Goal: Transaction & Acquisition: Purchase product/service

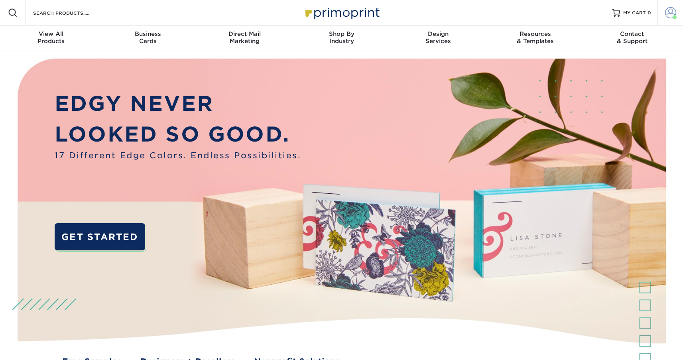
click at [670, 17] on span at bounding box center [670, 12] width 11 height 11
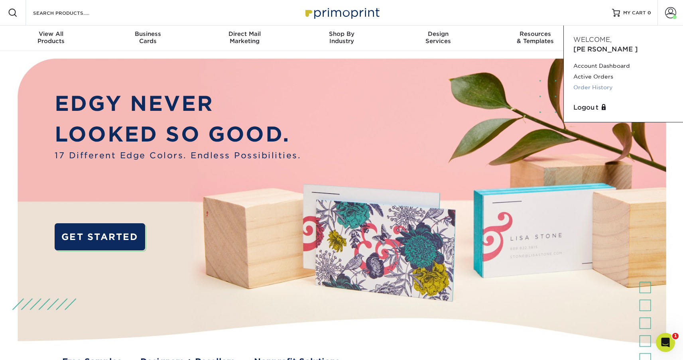
click at [592, 82] on link "Order History" at bounding box center [623, 87] width 100 height 11
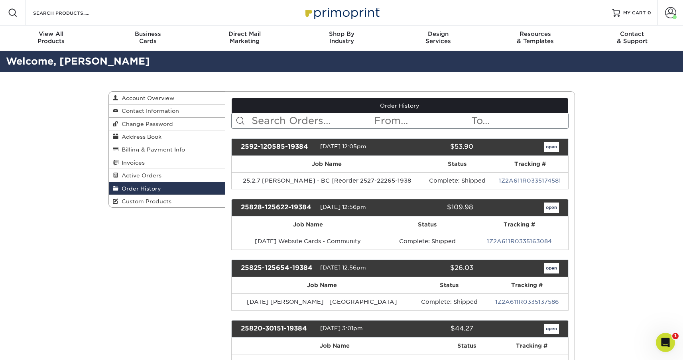
click at [282, 122] on input "text" at bounding box center [312, 120] width 122 height 15
type input "cardinal"
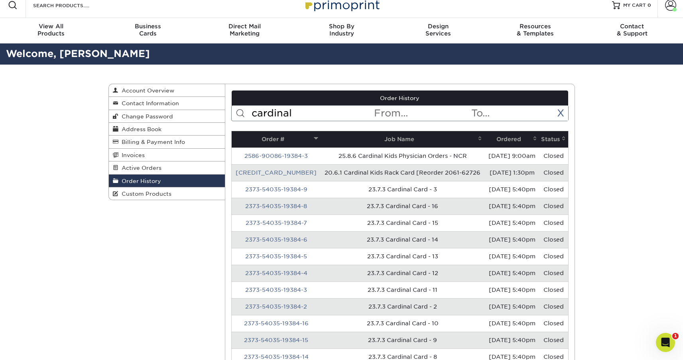
scroll to position [12, 0]
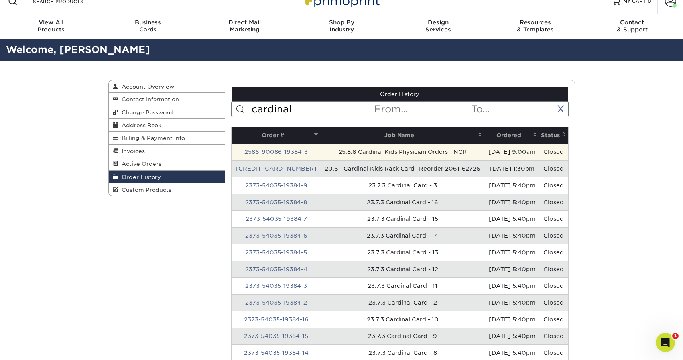
click at [335, 153] on td "25.8.6 Cardinal Kids Physician Orders - NCR" at bounding box center [402, 151] width 164 height 17
click at [274, 155] on td "2586-90086-19384-3" at bounding box center [275, 151] width 89 height 17
click at [275, 151] on link "2586-90086-19384-3" at bounding box center [275, 152] width 63 height 6
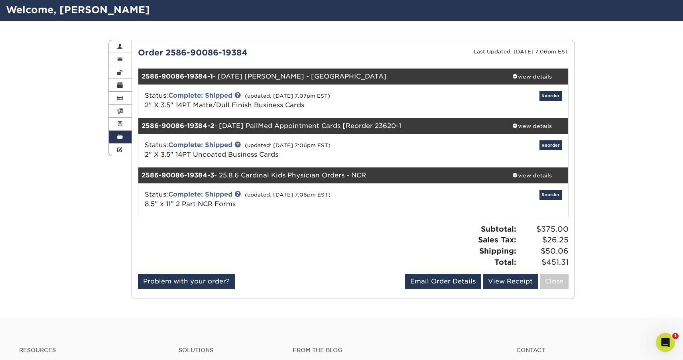
scroll to position [61, 0]
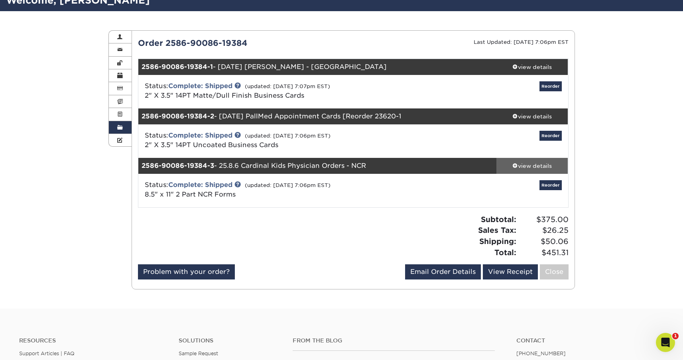
click at [526, 167] on div "view details" at bounding box center [532, 166] width 72 height 8
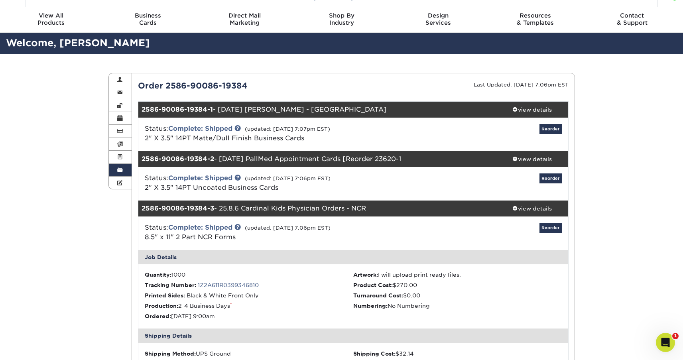
scroll to position [0, 0]
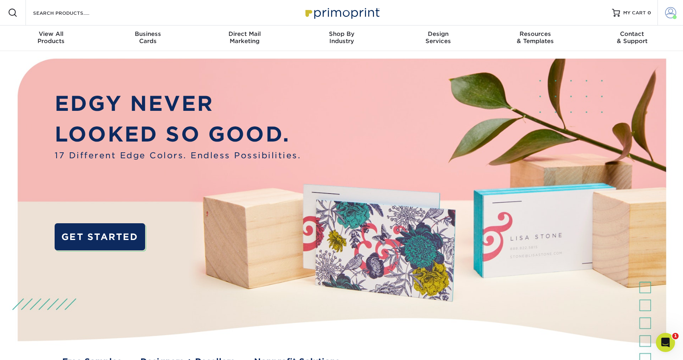
click at [663, 14] on link "Account" at bounding box center [670, 13] width 26 height 26
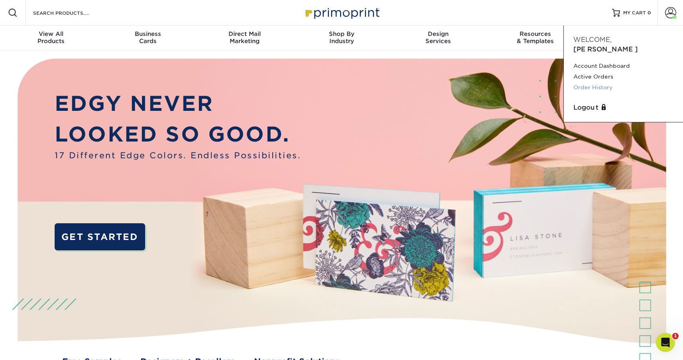
click at [593, 82] on link "Order History" at bounding box center [623, 87] width 100 height 11
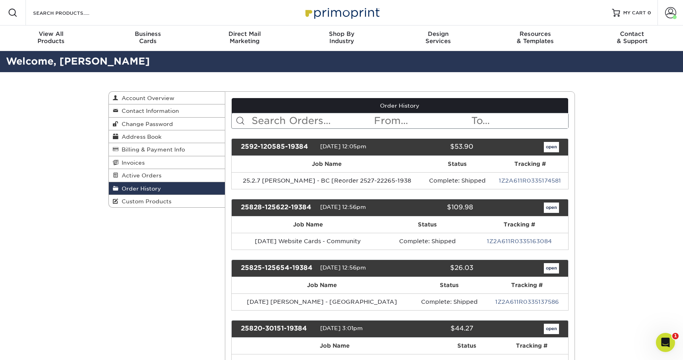
click at [281, 118] on input "text" at bounding box center [312, 120] width 122 height 15
type input "cardinal"
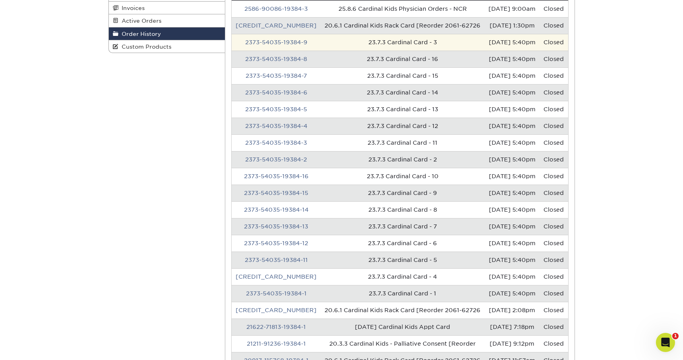
scroll to position [343, 0]
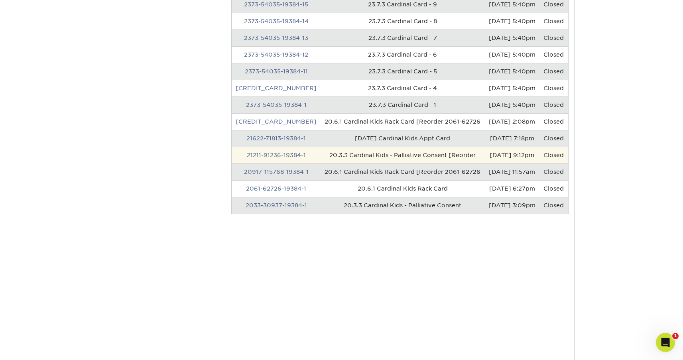
click at [348, 154] on td "20.3.3 Cardinal Kids - Palliative Consent [Reorder" at bounding box center [402, 155] width 164 height 17
click at [294, 155] on link "21211-91236-19384-1" at bounding box center [276, 155] width 59 height 6
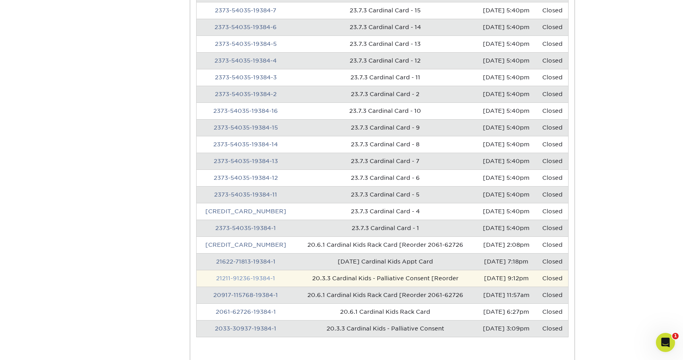
scroll to position [0, 0]
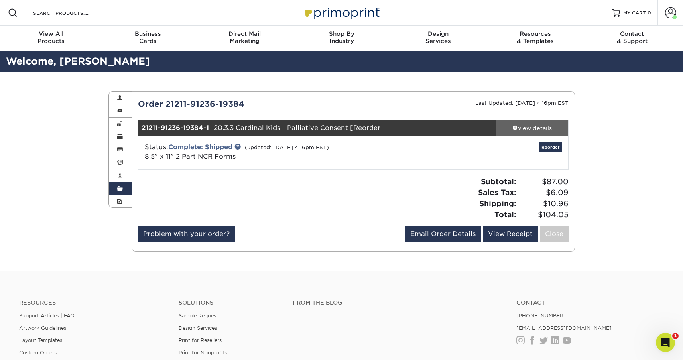
click at [519, 131] on div "view details" at bounding box center [532, 128] width 72 height 8
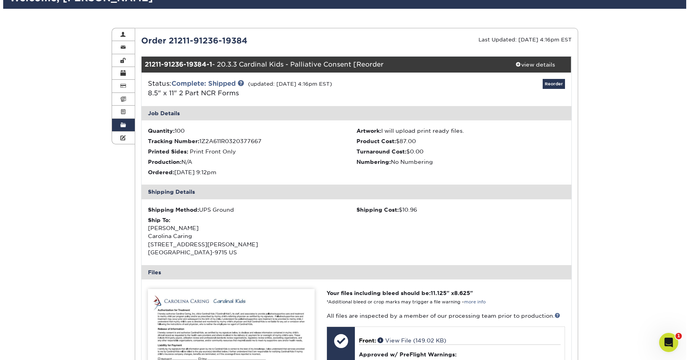
scroll to position [64, 0]
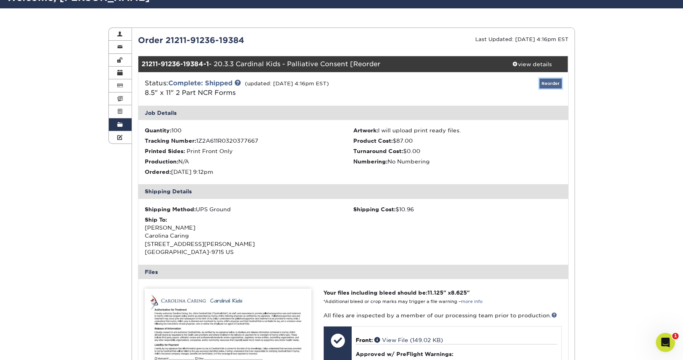
click at [553, 86] on link "Reorder" at bounding box center [550, 83] width 22 height 10
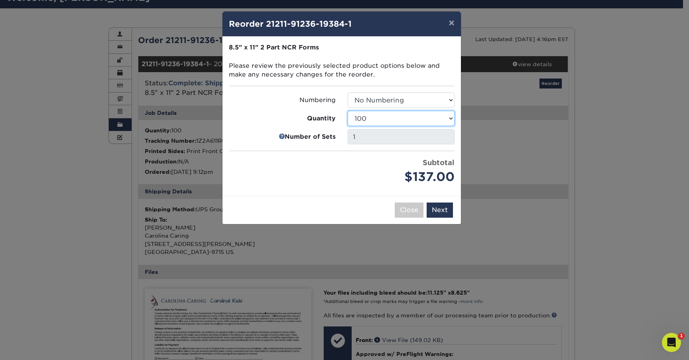
click at [410, 116] on select "100 250 500 1000" at bounding box center [400, 118] width 107 height 15
select select "f593fda3-2d5c-4b9e-9c2c-6197b899ae74"
click at [347, 111] on select "100 250 500 1000" at bounding box center [400, 118] width 107 height 15
click at [437, 208] on button "Next" at bounding box center [439, 209] width 26 height 15
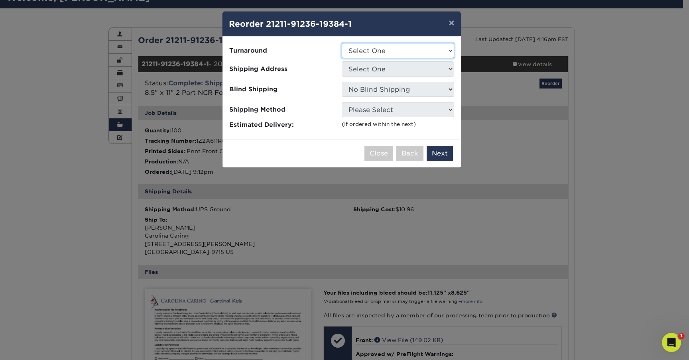
click at [368, 47] on select "Select One 2-4 Business Days" at bounding box center [397, 50] width 112 height 15
select select "37a45200-47c9-450b-bdcc-4b070347dcce"
click at [341, 43] on select "Select One 2-4 Business Days" at bounding box center [397, 50] width 112 height 15
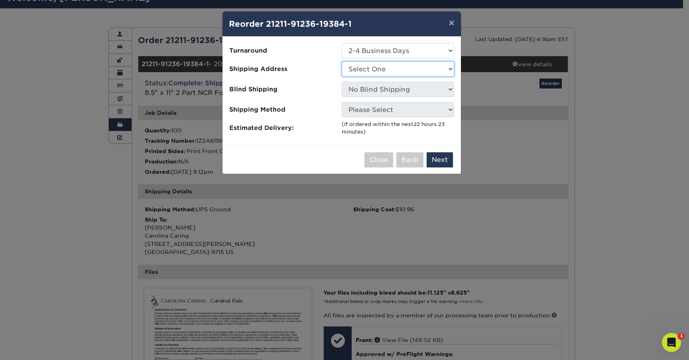
click at [375, 68] on select "Select One Business Cards - Leanne King Carolina Caring Carolina Caring Carolin…" at bounding box center [397, 68] width 112 height 15
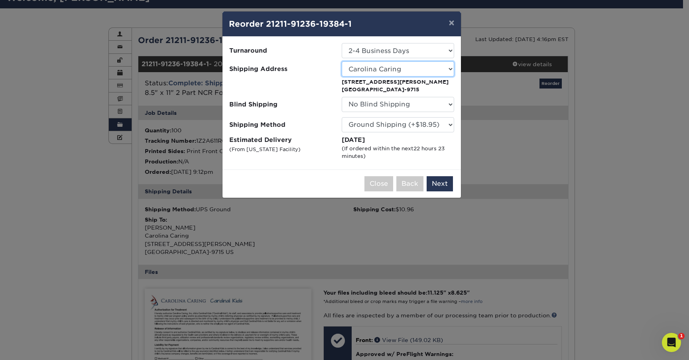
click at [448, 68] on select "Select One Business Cards - Leanne King Carolina Caring Carolina Caring Carolin…" at bounding box center [397, 68] width 112 height 15
select select "278758"
click at [440, 182] on button "Next" at bounding box center [439, 183] width 26 height 15
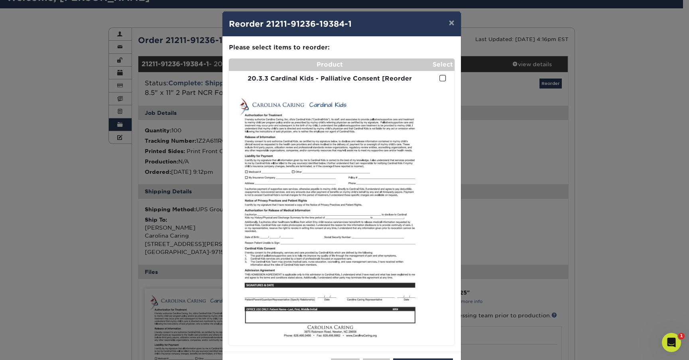
click at [439, 78] on span at bounding box center [442, 79] width 7 height 8
click at [0, 0] on input "checkbox" at bounding box center [0, 0] width 0 height 0
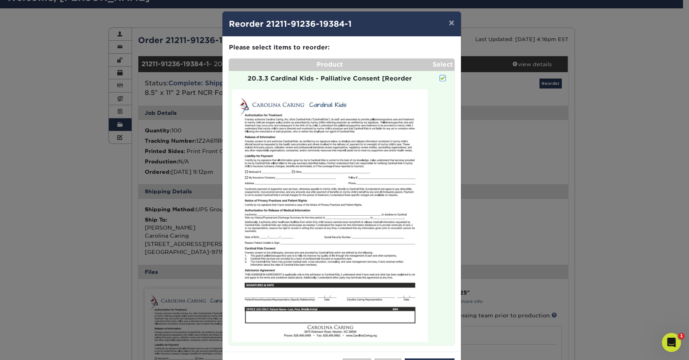
click at [440, 77] on span at bounding box center [442, 79] width 7 height 8
click at [0, 0] on input "checkbox" at bounding box center [0, 0] width 0 height 0
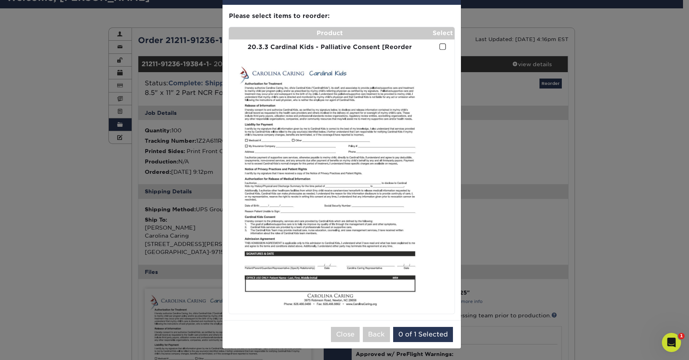
scroll to position [32, 0]
click at [422, 333] on button "0 of 1 Selected" at bounding box center [423, 334] width 60 height 15
click at [421, 331] on button "0 of 1 Selected" at bounding box center [423, 334] width 60 height 15
click at [436, 25] on fieldset "Please select items to reorder: Product Select 20.3.3 Cardinal Kids - Palliativ…" at bounding box center [342, 163] width 226 height 302
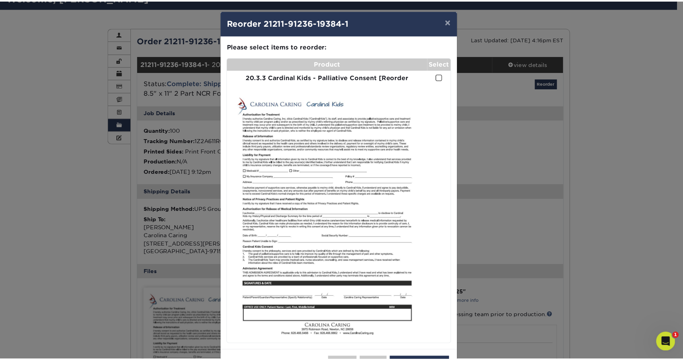
scroll to position [0, 0]
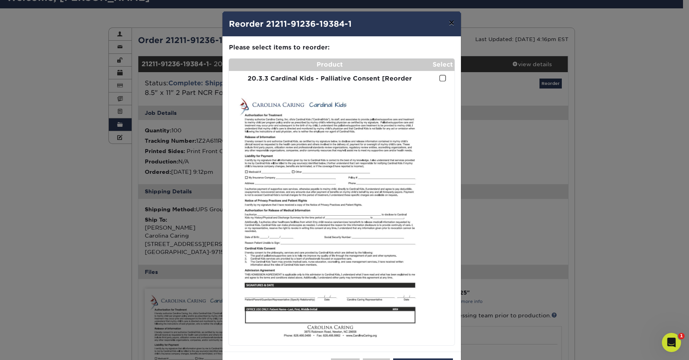
click at [448, 22] on button "×" at bounding box center [451, 23] width 18 height 22
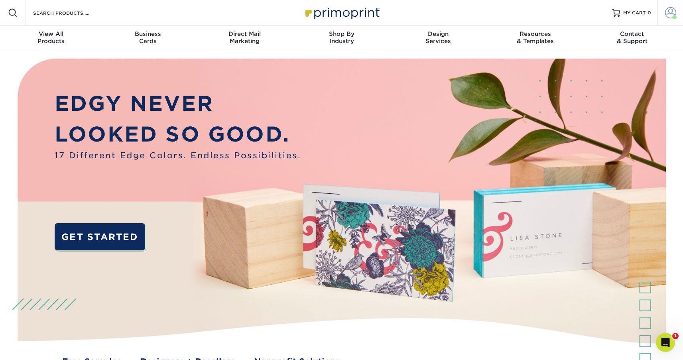
click at [671, 12] on span at bounding box center [670, 12] width 11 height 11
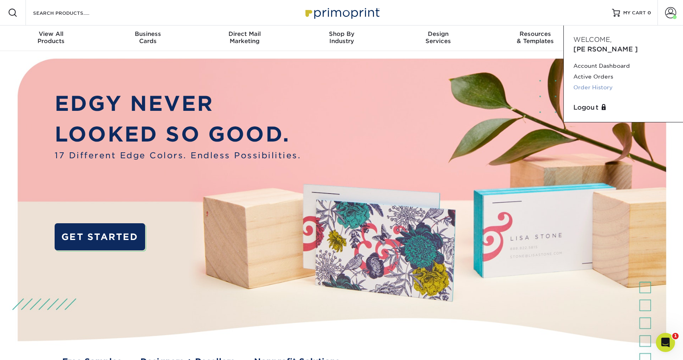
click at [599, 82] on link "Order History" at bounding box center [623, 87] width 100 height 11
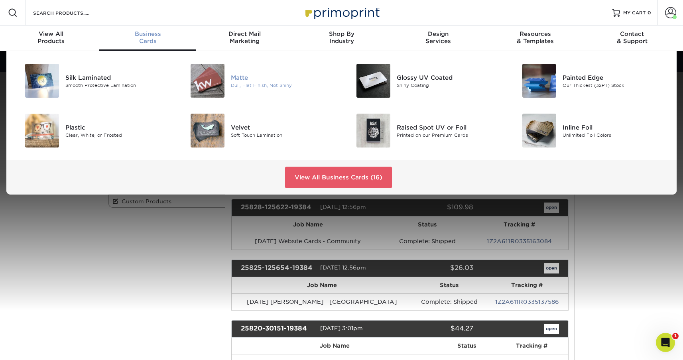
click at [237, 75] on div "Matte" at bounding box center [283, 77] width 104 height 9
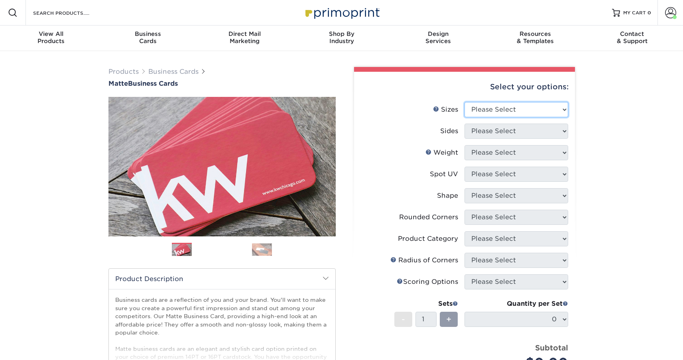
click at [499, 111] on select "Please Select 1.5" x 3.5" - Mini 1.75" x 3.5" - Mini 2" x 2" - Square 2" x 3" -…" at bounding box center [516, 109] width 104 height 15
select select "2.00x3.50"
click at [464, 102] on select "Please Select 1.5" x 3.5" - Mini 1.75" x 3.5" - Mini 2" x 2" - Square 2" x 3" -…" at bounding box center [516, 109] width 104 height 15
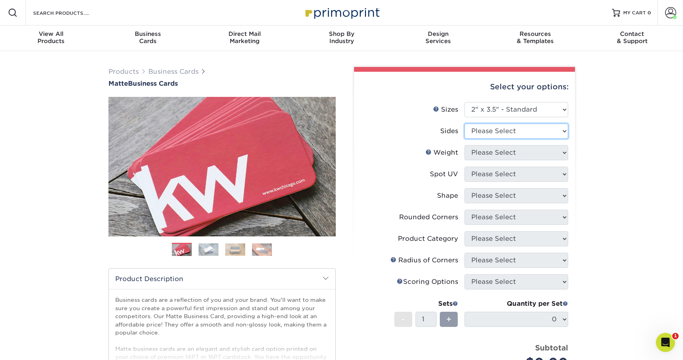
click at [514, 131] on select "Please Select Print Both Sides Print Front Only" at bounding box center [516, 131] width 104 height 15
select select "13abbda7-1d64-4f25-8bb2-c179b224825d"
click at [464, 124] on select "Please Select Print Both Sides Print Front Only" at bounding box center [516, 131] width 104 height 15
click at [503, 153] on select "Please Select 16PT 14PT" at bounding box center [516, 152] width 104 height 15
select select "14PT"
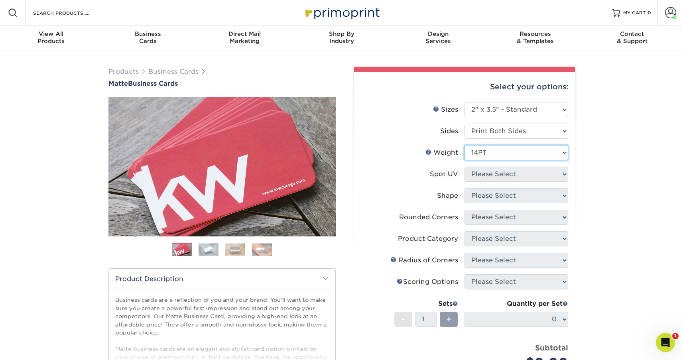
click at [464, 145] on select "Please Select 16PT 14PT" at bounding box center [516, 152] width 104 height 15
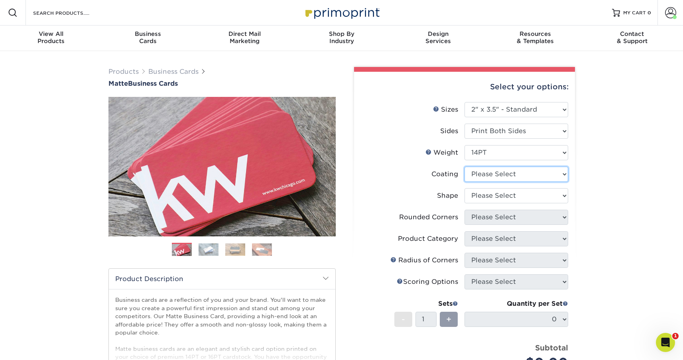
click at [497, 170] on select at bounding box center [516, 174] width 104 height 15
select select "121bb7b5-3b4d-429f-bd8d-bbf80e953313"
click at [464, 167] on select at bounding box center [516, 174] width 104 height 15
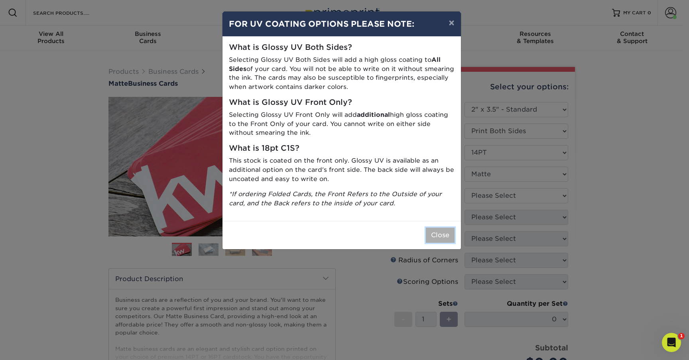
drag, startPoint x: 436, startPoint y: 229, endPoint x: 460, endPoint y: 215, distance: 28.6
click at [436, 229] on button "Close" at bounding box center [440, 235] width 29 height 15
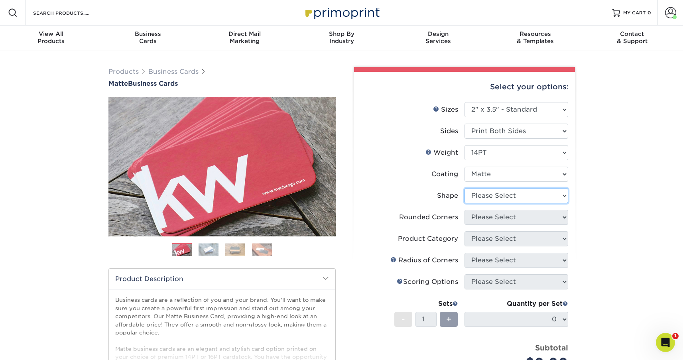
click at [491, 194] on select "Please Select Standard" at bounding box center [516, 195] width 104 height 15
select select "standard"
click at [464, 188] on select "Please Select Standard" at bounding box center [516, 195] width 104 height 15
click at [490, 216] on select "Please Select Yes - Round 2 Corners Yes - Round 4 Corners No" at bounding box center [516, 217] width 104 height 15
select select "0"
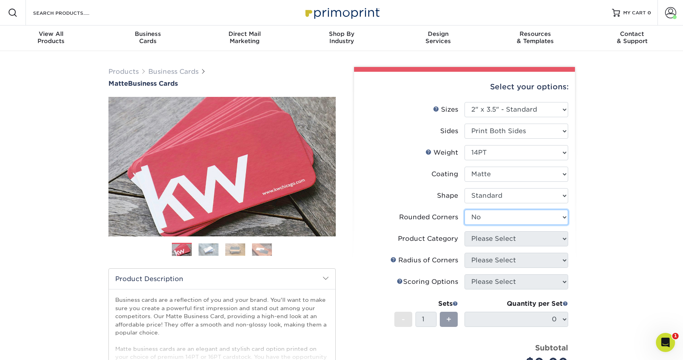
click at [464, 210] on select "Please Select Yes - Round 2 Corners Yes - Round 4 Corners No" at bounding box center [516, 217] width 104 height 15
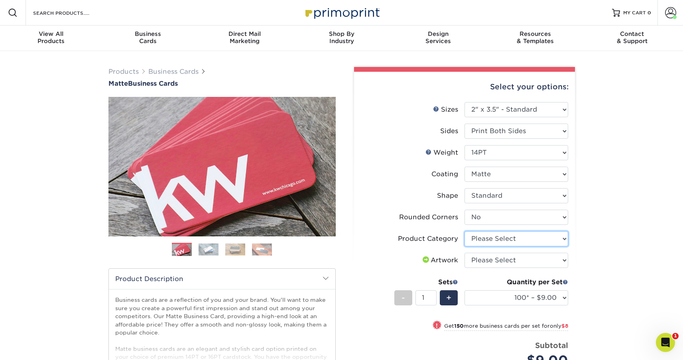
click at [512, 237] on select "Please Select Business Cards" at bounding box center [516, 238] width 104 height 15
select select "3b5148f1-0588-4f88-a218-97bcfdce65c1"
click at [464, 231] on select "Please Select Business Cards" at bounding box center [516, 238] width 104 height 15
click at [510, 261] on select "Please Select I will upload files I need a design - $100" at bounding box center [516, 260] width 104 height 15
select select "upload"
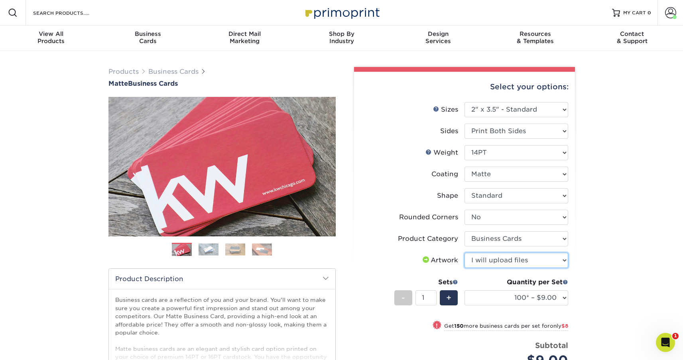
click at [464, 253] on select "Please Select I will upload files I need a design - $100" at bounding box center [516, 260] width 104 height 15
click at [526, 290] on select "100* – $9.00 250* – $17.00 500 – $33.00 1000 – $42.00 2500 – $75.00 5000 – $143…" at bounding box center [516, 297] width 104 height 15
select select "500 – $33.00"
click at [464, 290] on select "100* – $9.00 250* – $17.00 500 – $33.00 1000 – $42.00 2500 – $75.00 5000 – $143…" at bounding box center [516, 297] width 104 height 15
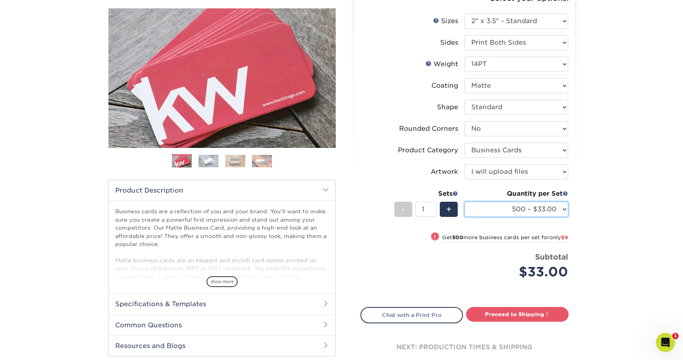
scroll to position [99, 0]
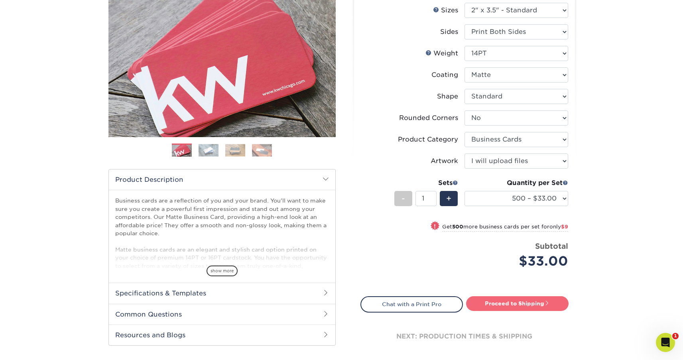
click at [510, 298] on link "Proceed to Shipping" at bounding box center [517, 303] width 102 height 14
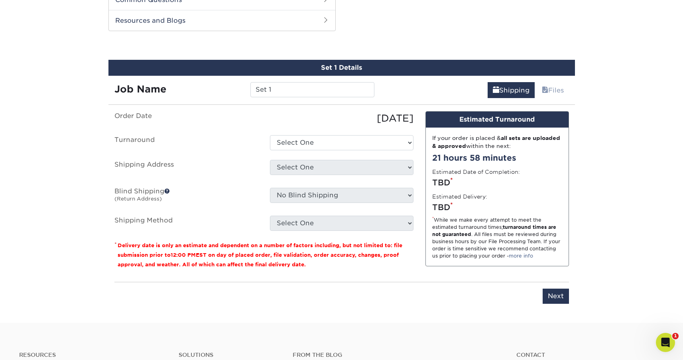
scroll to position [417, 0]
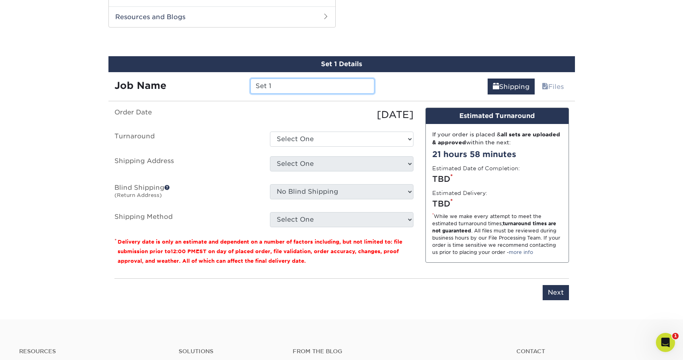
click at [287, 85] on input "Set 1" at bounding box center [312, 85] width 124 height 15
type input "7"
type input "9"
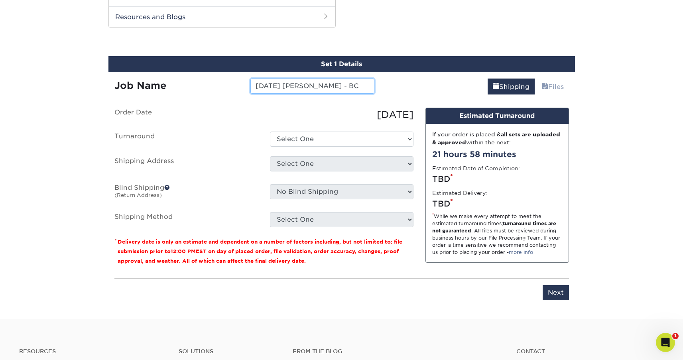
type input "[DATE] [PERSON_NAME] - BC"
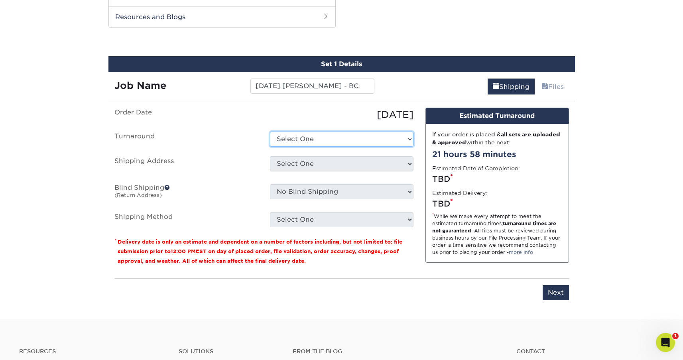
click at [373, 140] on select "Select One 2-4 Business Days 2 Day Next Business Day" at bounding box center [341, 138] width 143 height 15
select select "4593e6bc-33d2-4cf1-a66b-d77e9d82a3cc"
click at [270, 131] on select "Select One 2-4 Business Days 2 Day Next Business Day" at bounding box center [341, 138] width 143 height 15
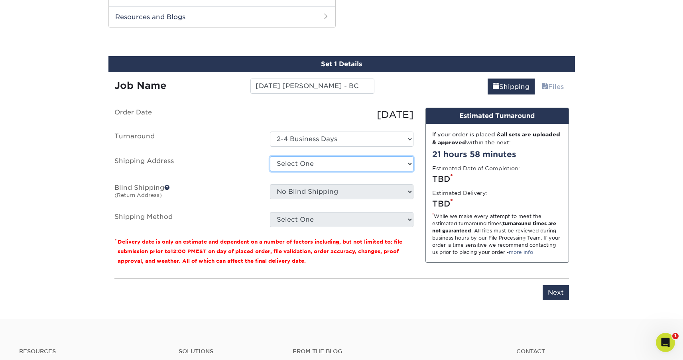
click at [352, 158] on select "Select One Business Cards - [PERSON_NAME] Carolina Caring Carolina Caring Carol…" at bounding box center [341, 163] width 143 height 15
select select "139857"
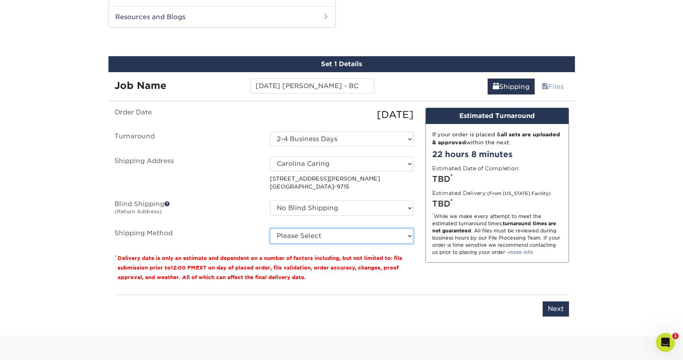
click at [309, 234] on select "Please Select Ground Shipping (+$8.96) 3 Day Shipping Service (+$15.34) 2 Day A…" at bounding box center [341, 235] width 143 height 15
select select "03"
click at [270, 228] on select "Please Select Ground Shipping (+$8.96) 3 Day Shipping Service (+$15.34) 2 Day A…" at bounding box center [341, 235] width 143 height 15
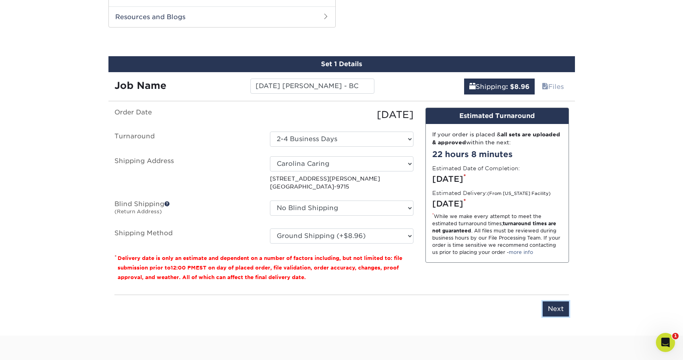
click at [555, 306] on input "Next" at bounding box center [555, 308] width 26 height 15
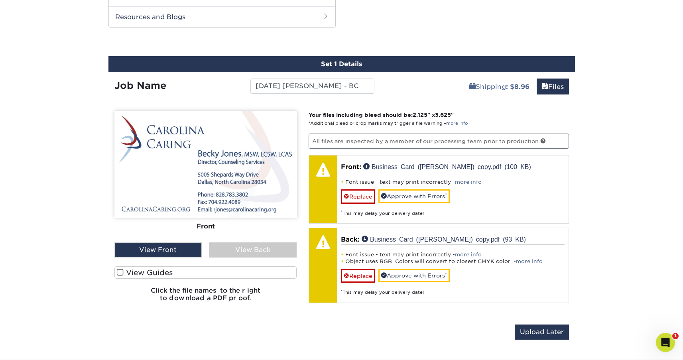
click at [238, 250] on div "View Back" at bounding box center [253, 249] width 88 height 15
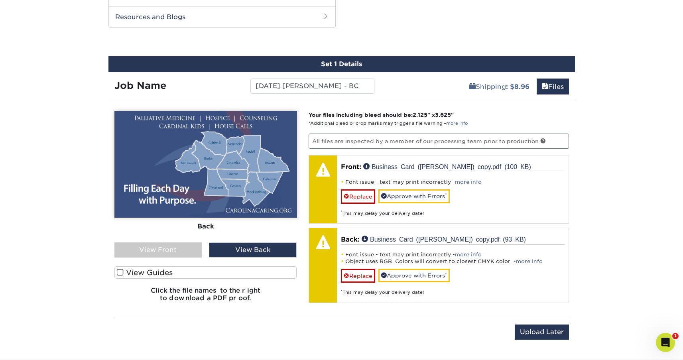
click at [170, 251] on div "View Front" at bounding box center [158, 249] width 88 height 15
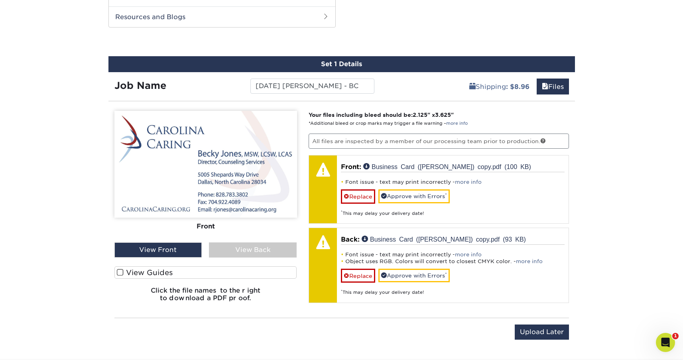
click at [256, 248] on div "View Back" at bounding box center [253, 249] width 88 height 15
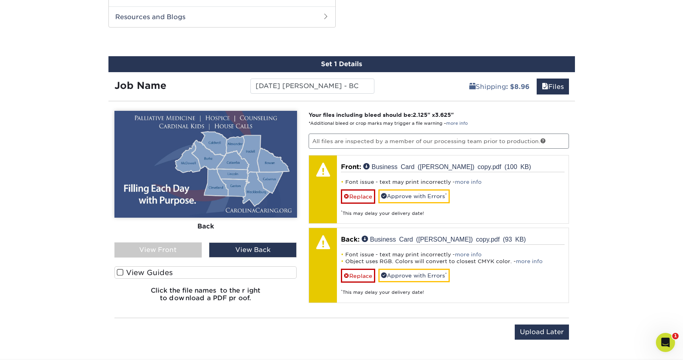
click at [158, 253] on div "View Front" at bounding box center [158, 249] width 88 height 15
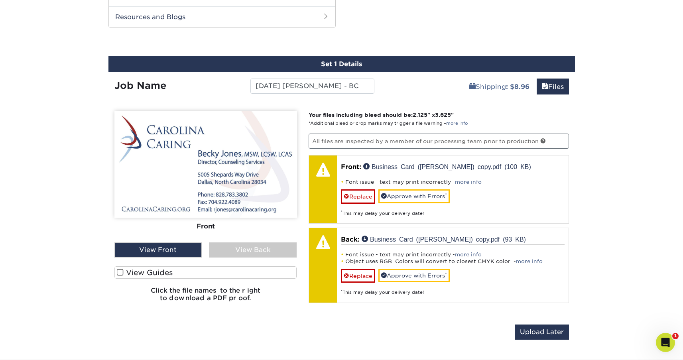
click at [240, 248] on div "View Back" at bounding box center [253, 249] width 88 height 15
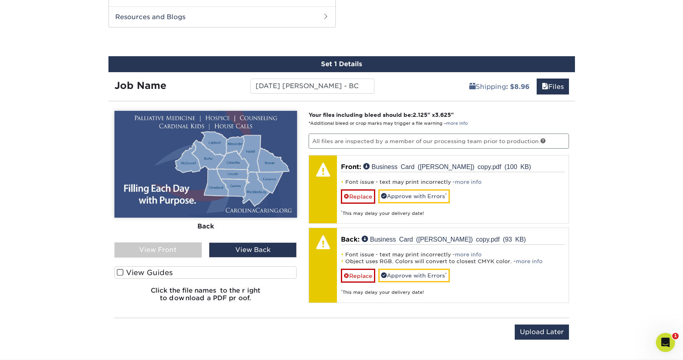
click at [172, 252] on div "View Front" at bounding box center [158, 249] width 88 height 15
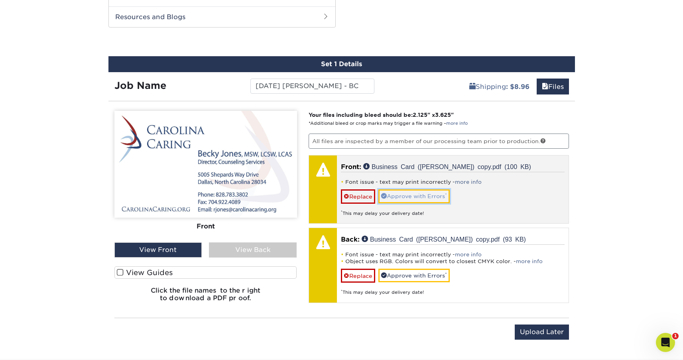
click at [421, 196] on link "Approve with Errors *" at bounding box center [413, 196] width 71 height 14
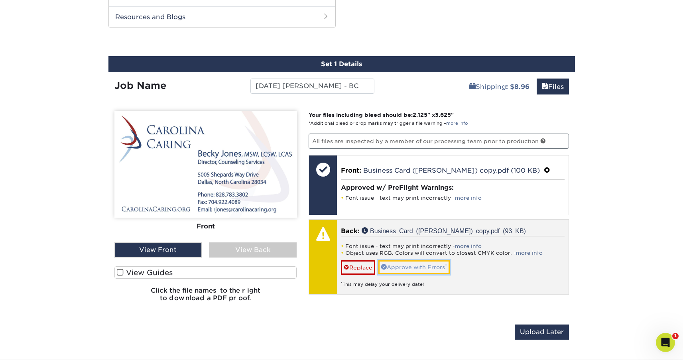
click at [414, 267] on link "Approve with Errors *" at bounding box center [413, 267] width 71 height 14
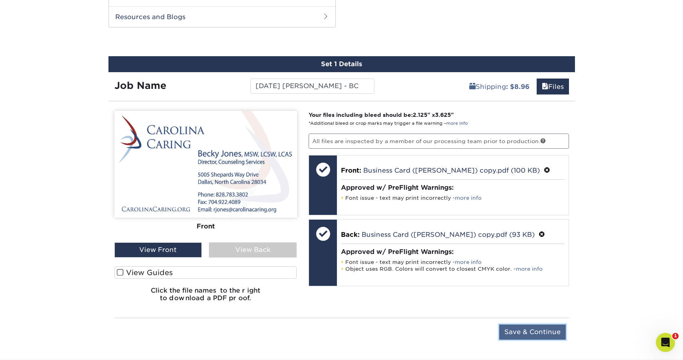
click at [530, 332] on input "Save & Continue" at bounding box center [532, 331] width 67 height 15
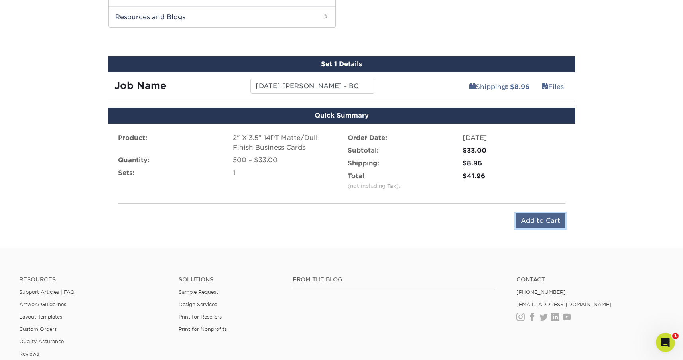
click at [543, 218] on input "Add to Cart" at bounding box center [540, 220] width 50 height 15
